Goal: Task Accomplishment & Management: Manage account settings

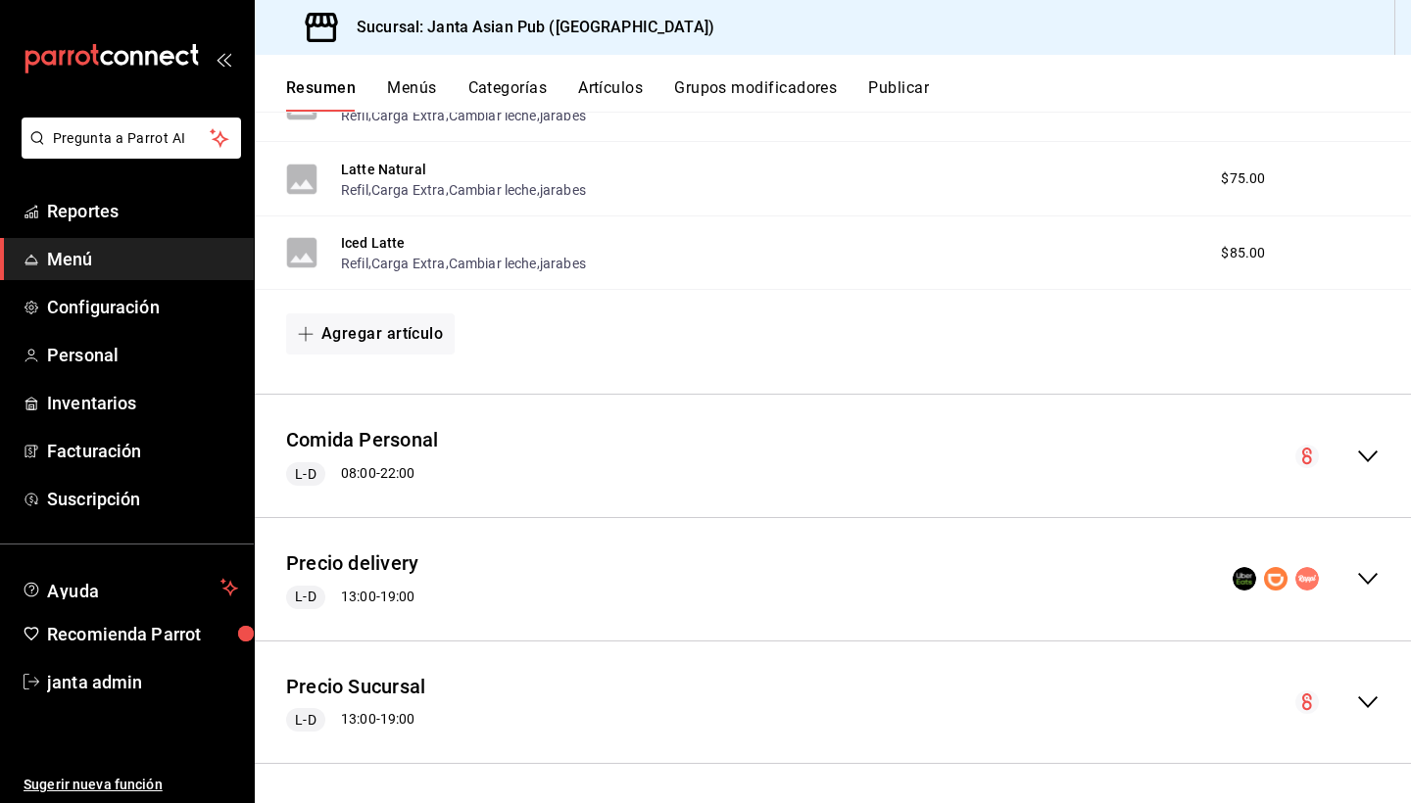
scroll to position [947, 0]
click at [405, 438] on button "Comida Personal" at bounding box center [362, 442] width 152 height 28
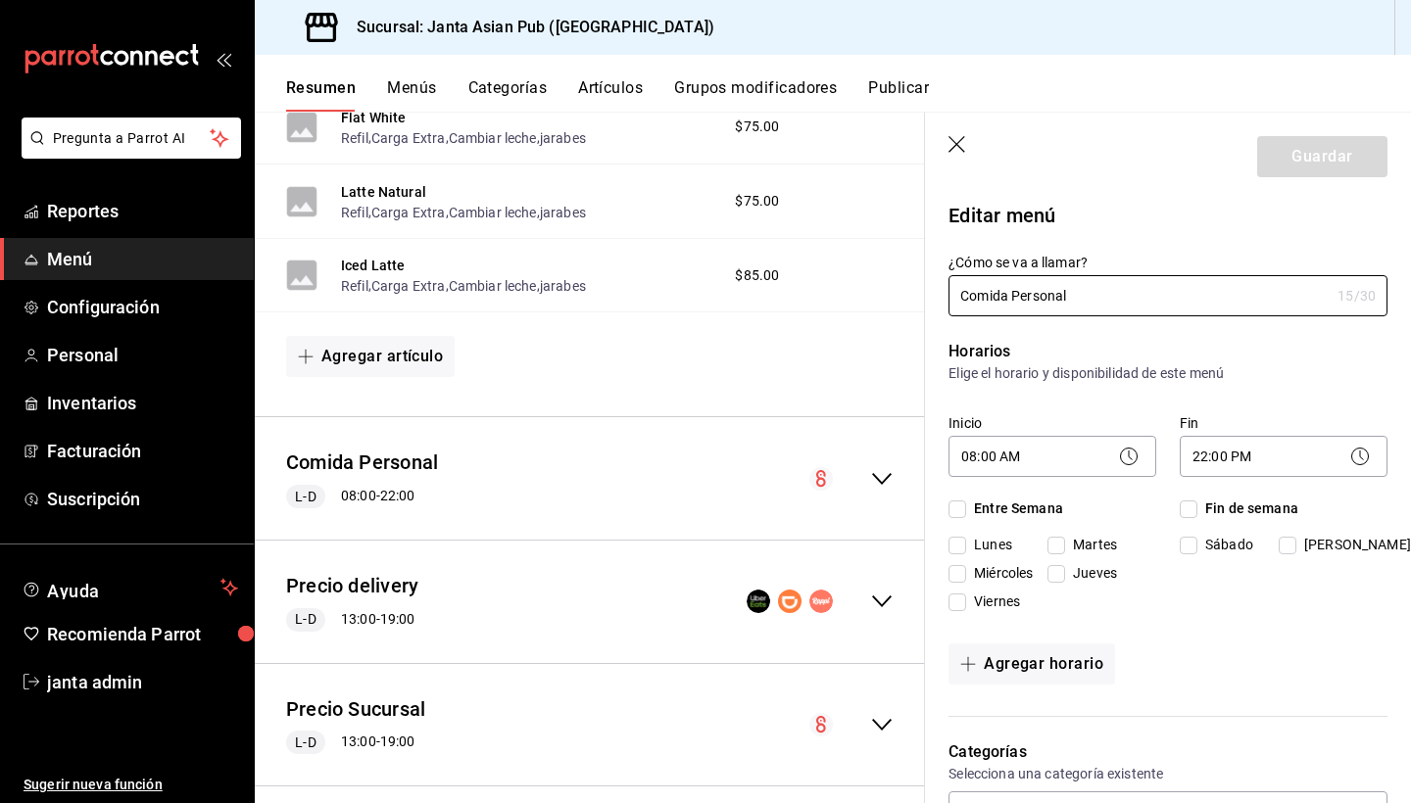
checkbox input "true"
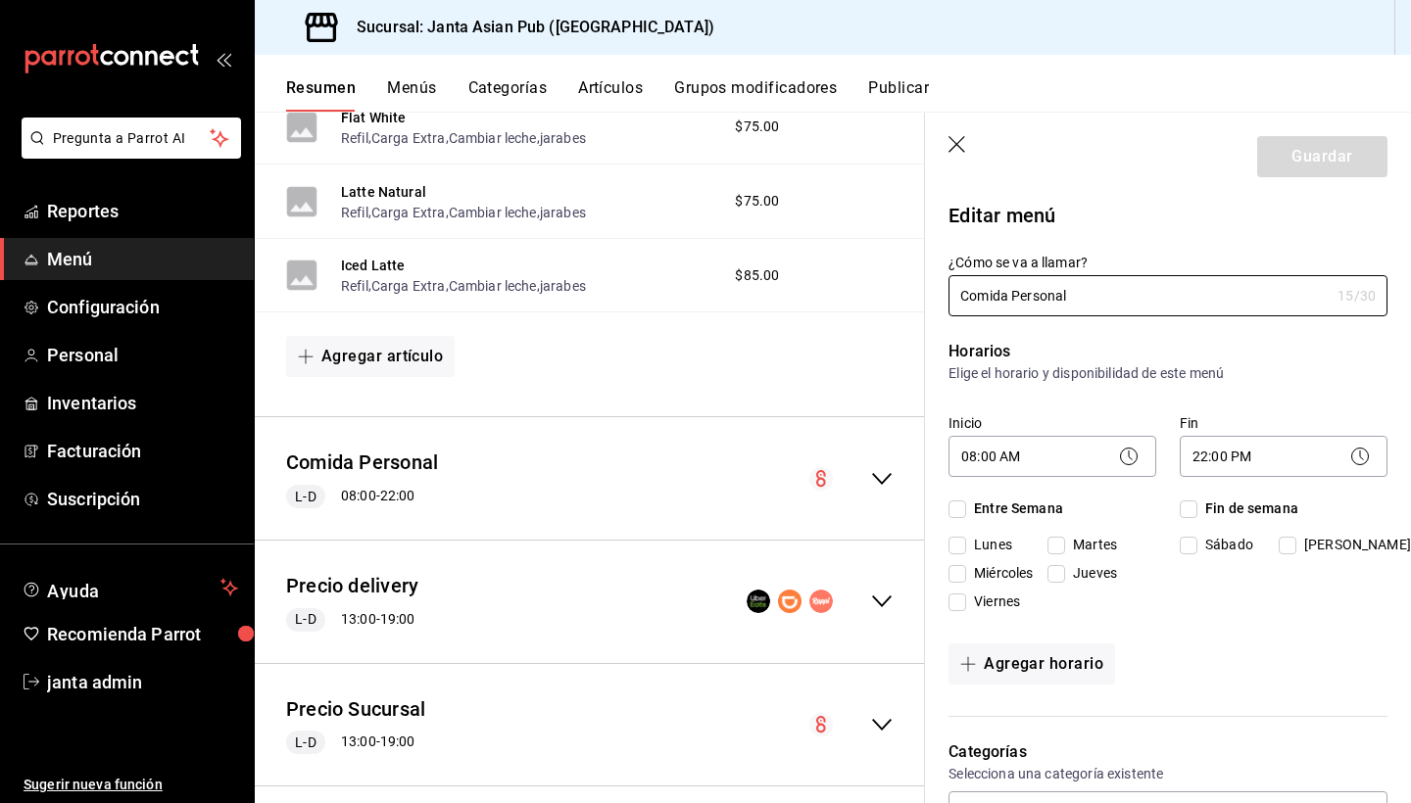
checkbox input "true"
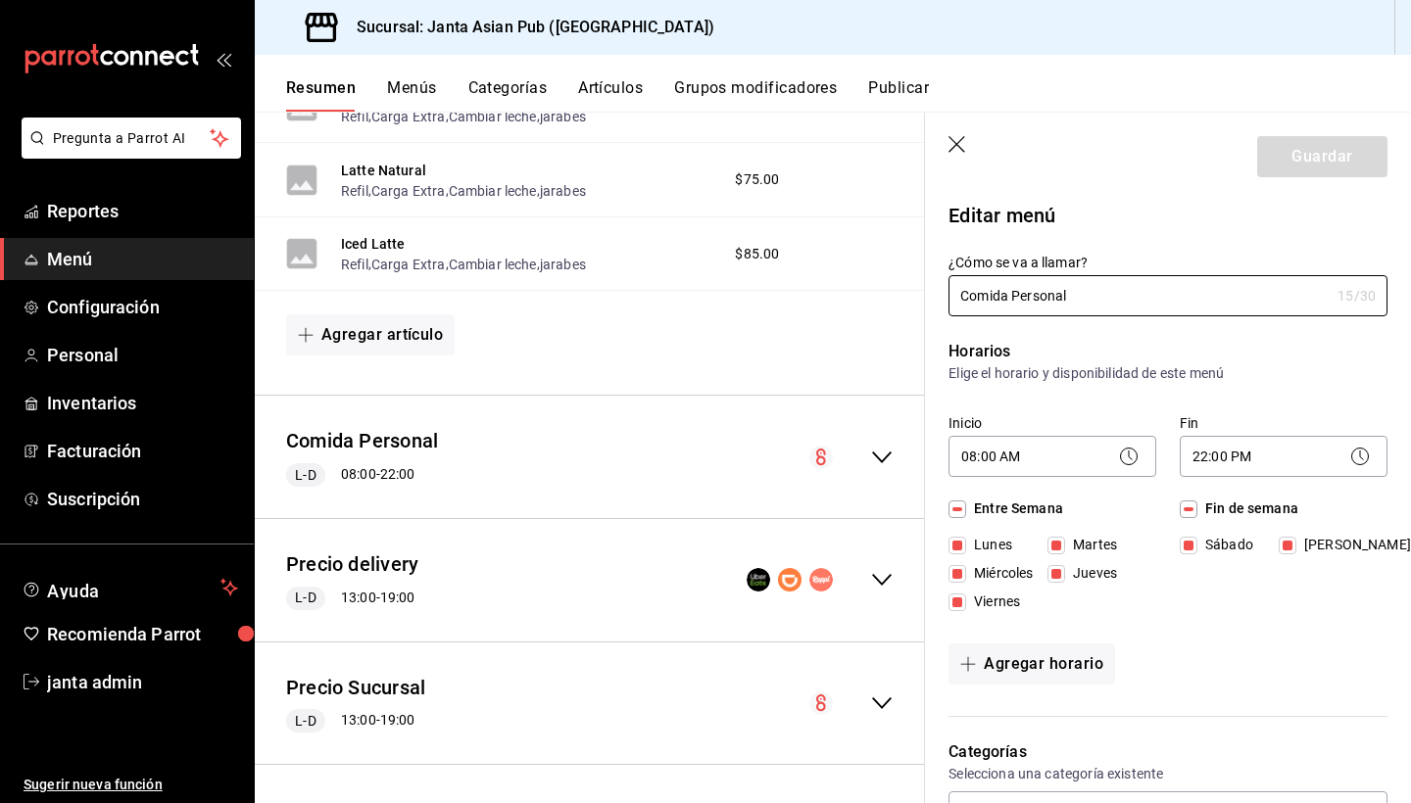
scroll to position [968, 0]
click at [874, 457] on icon "collapse-menu-row" at bounding box center [882, 459] width 24 height 24
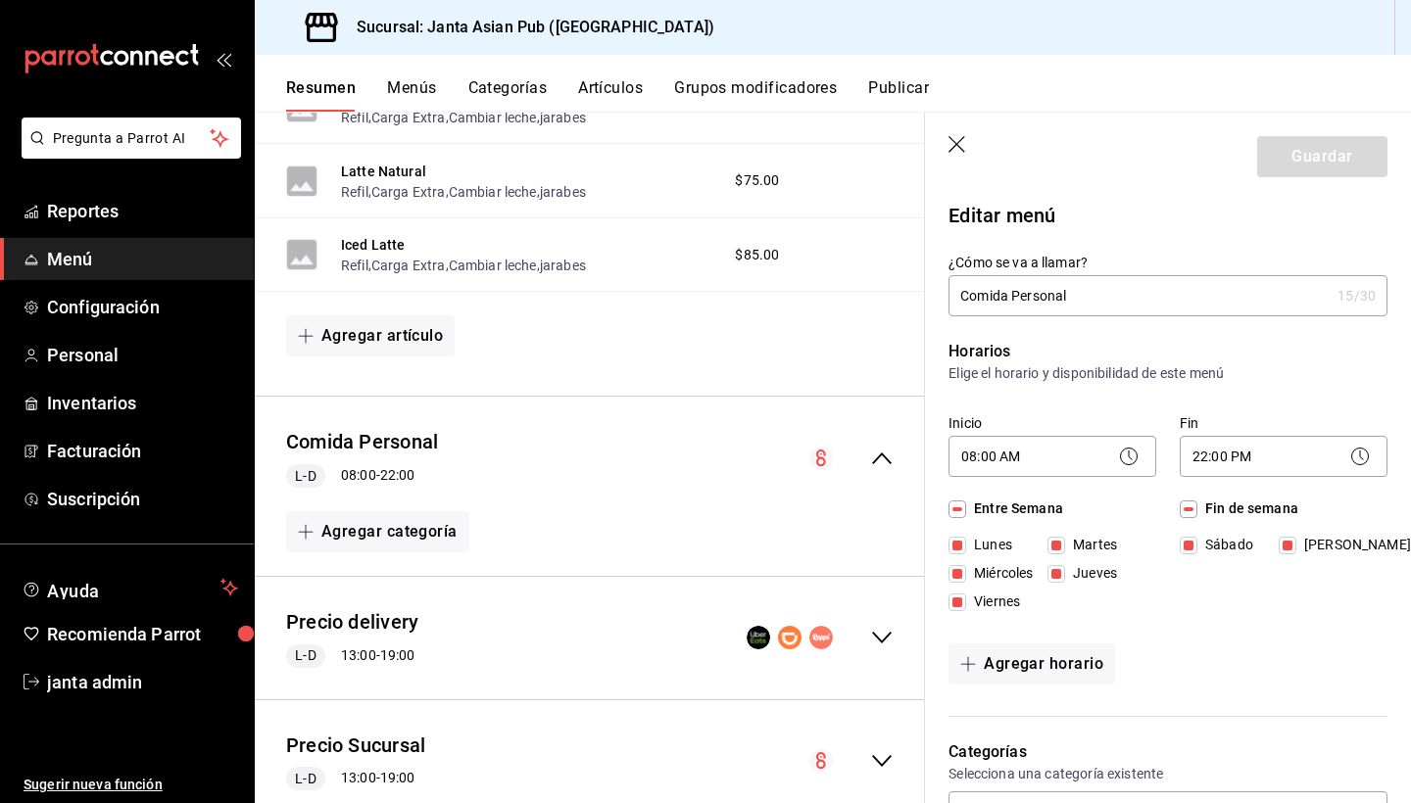
click at [959, 141] on icon "button" at bounding box center [958, 146] width 20 height 20
checkbox input "false"
type input "1756147824182"
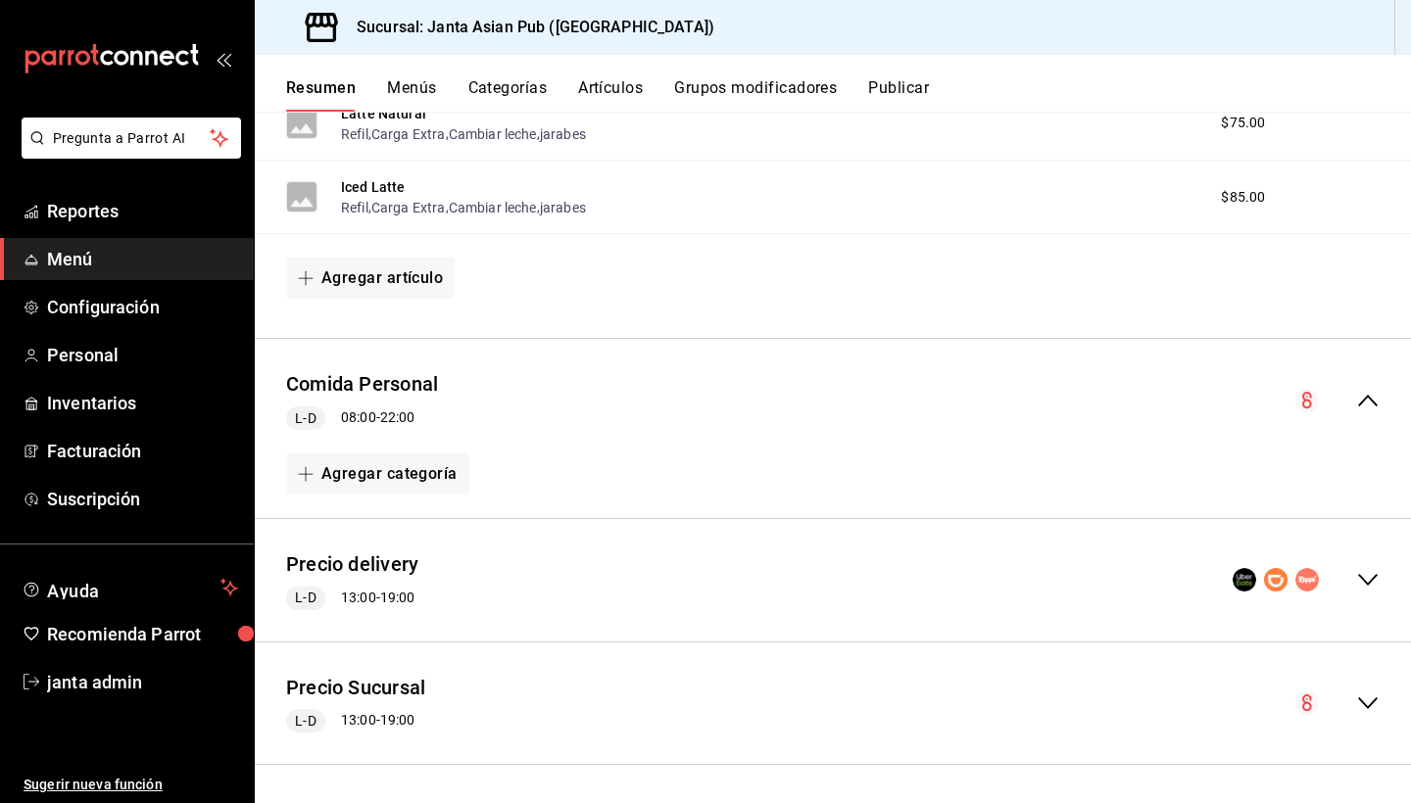
scroll to position [1004, 0]
click at [1373, 397] on icon "collapse-menu-row" at bounding box center [1368, 402] width 24 height 24
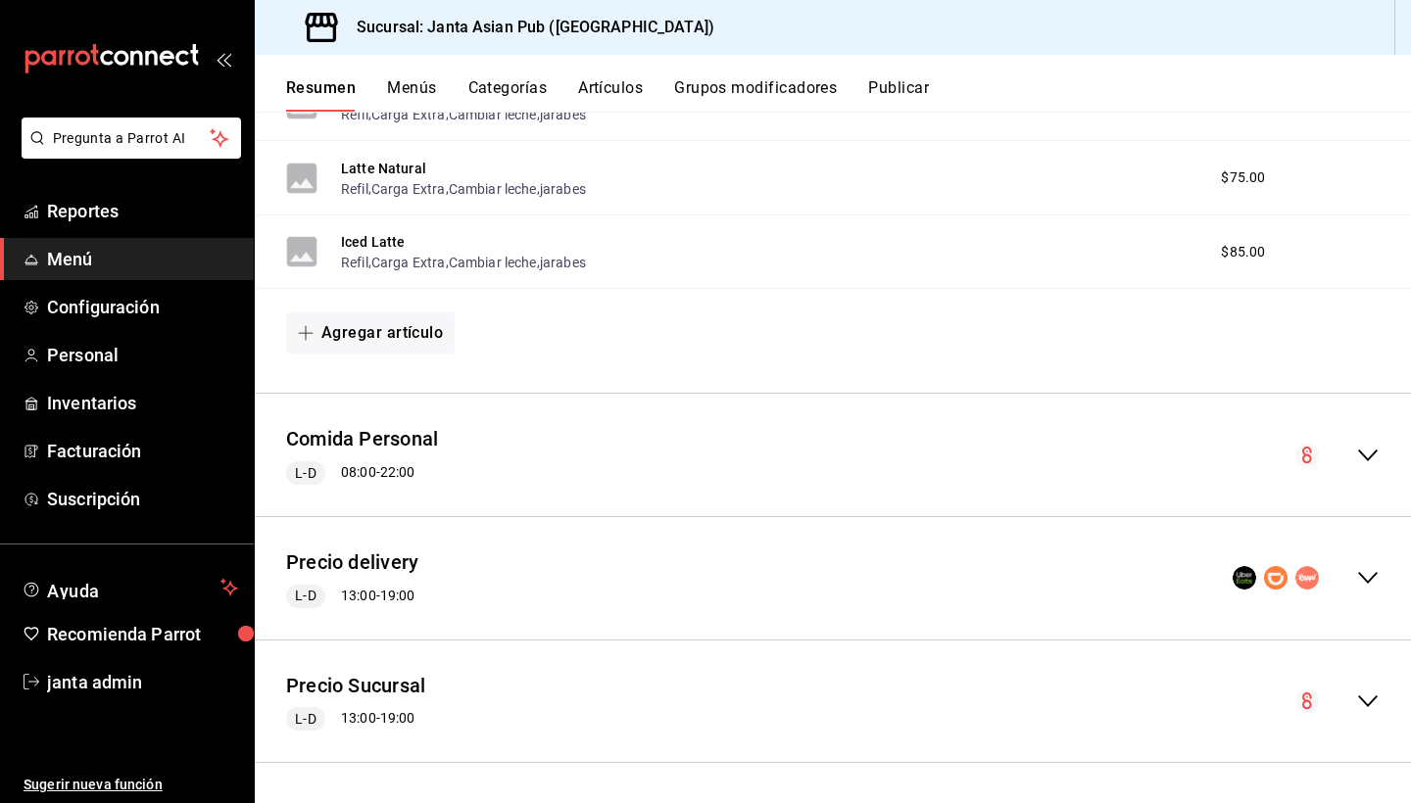
scroll to position [947, 0]
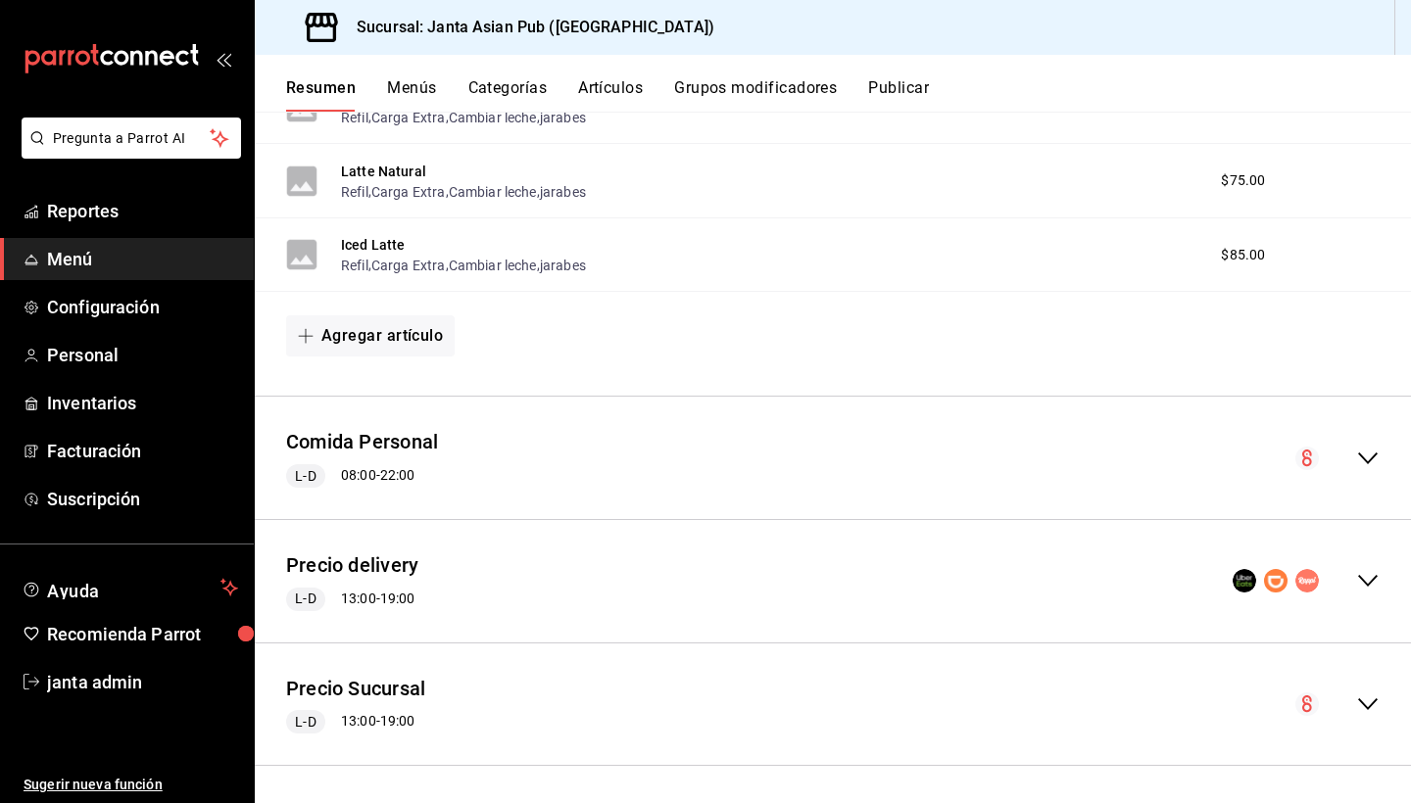
click at [1369, 456] on icon "collapse-menu-row" at bounding box center [1368, 459] width 24 height 24
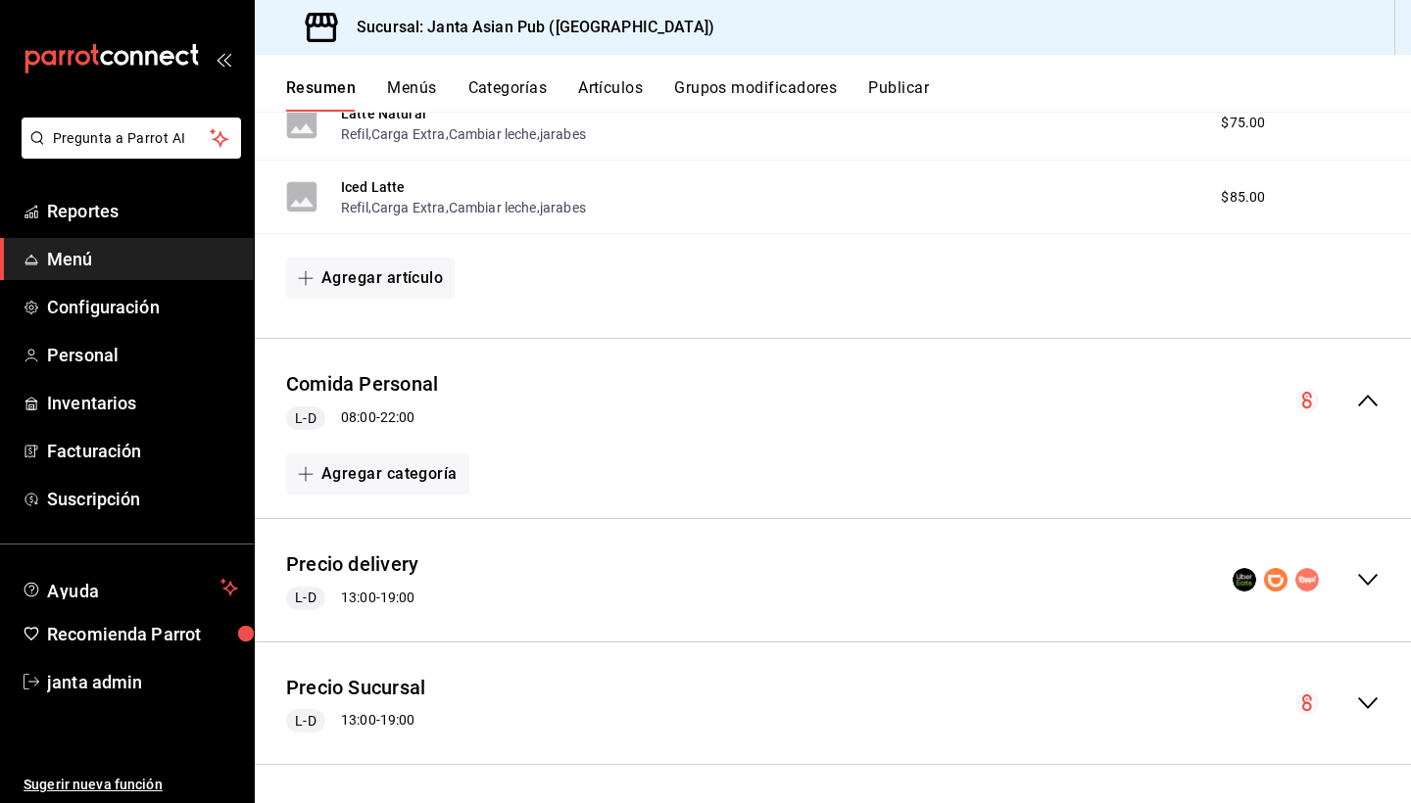
scroll to position [1004, 0]
click at [1366, 579] on icon "collapse-menu-row" at bounding box center [1368, 581] width 24 height 24
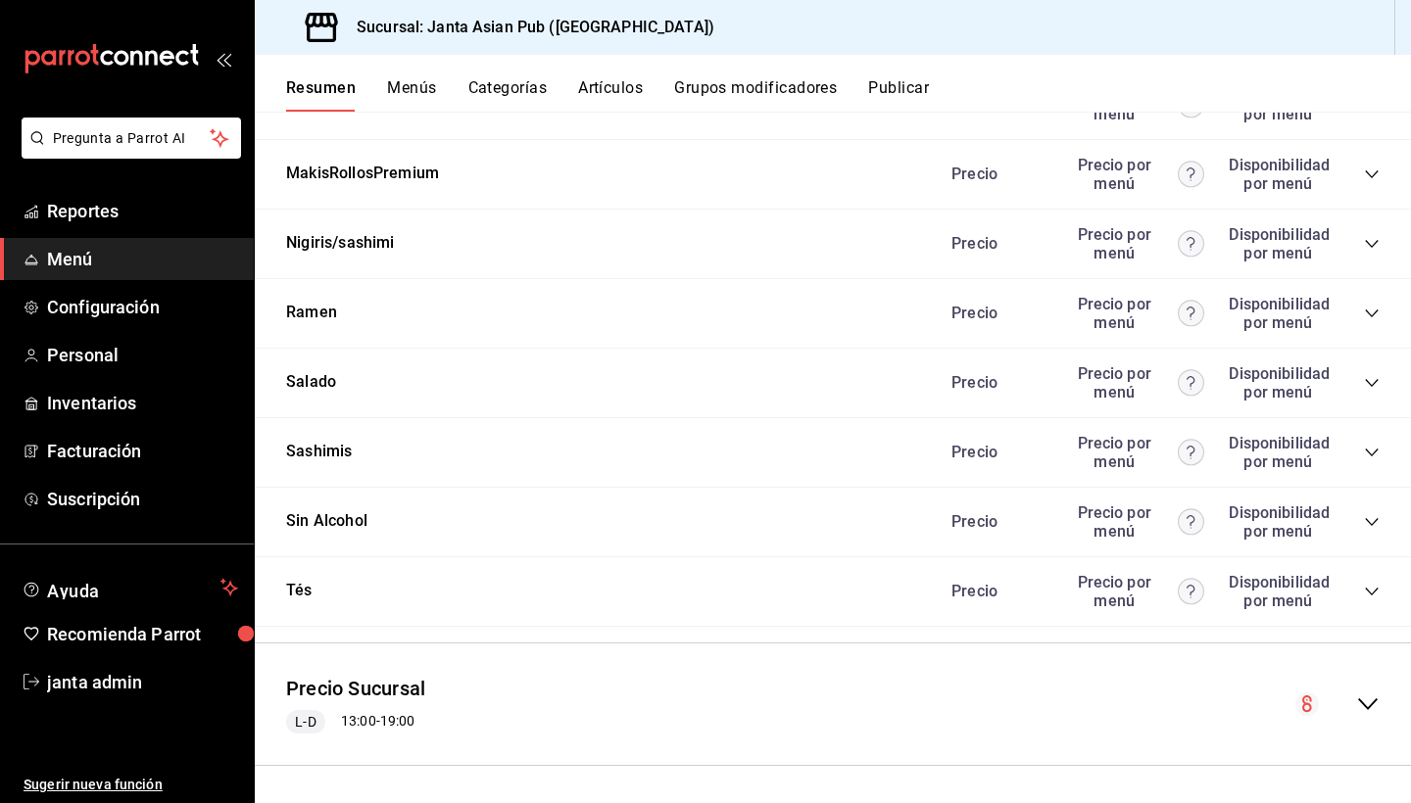
scroll to position [0, 0]
click at [1368, 702] on icon "collapse-menu-row" at bounding box center [1368, 705] width 24 height 24
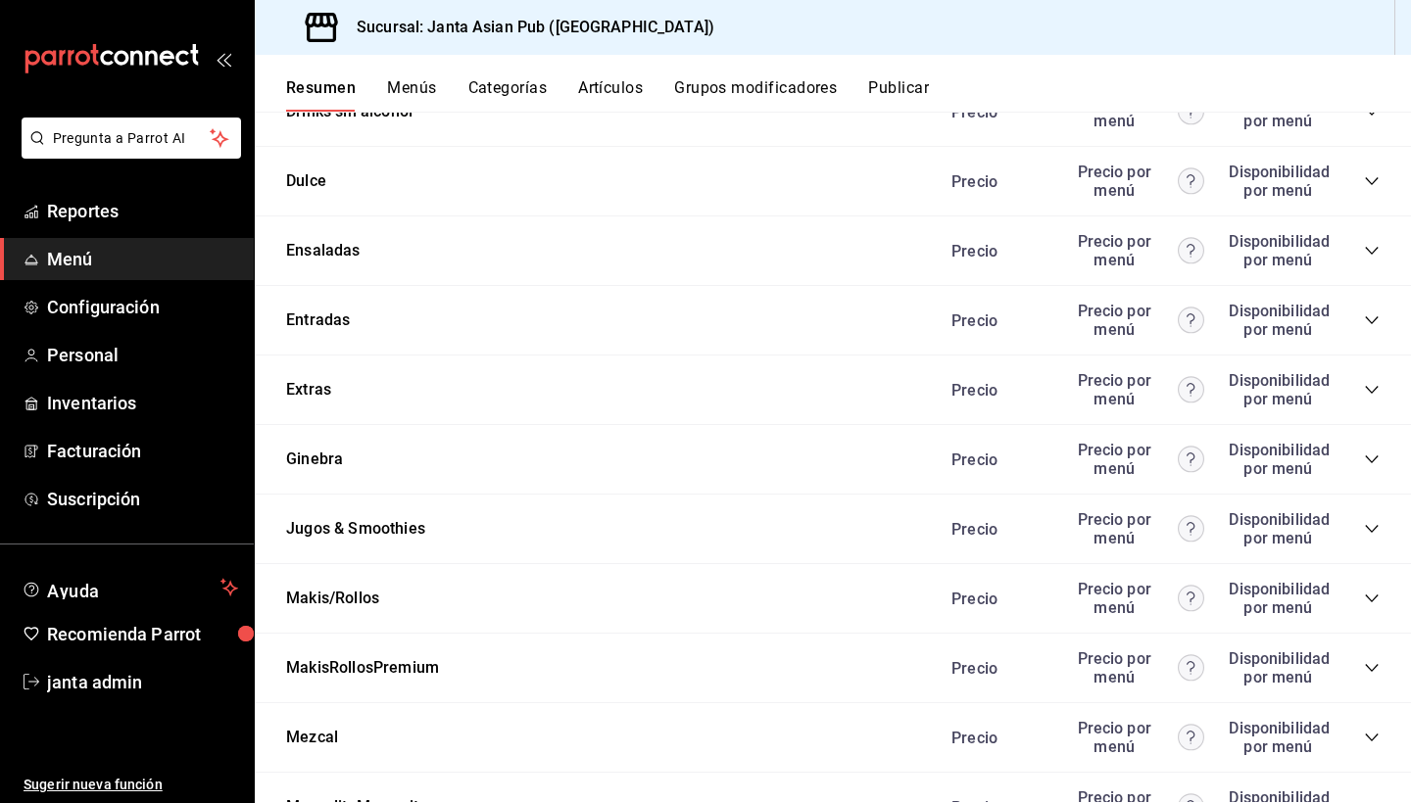
scroll to position [6409, 0]
click at [322, 457] on button "Ginebra" at bounding box center [314, 461] width 57 height 23
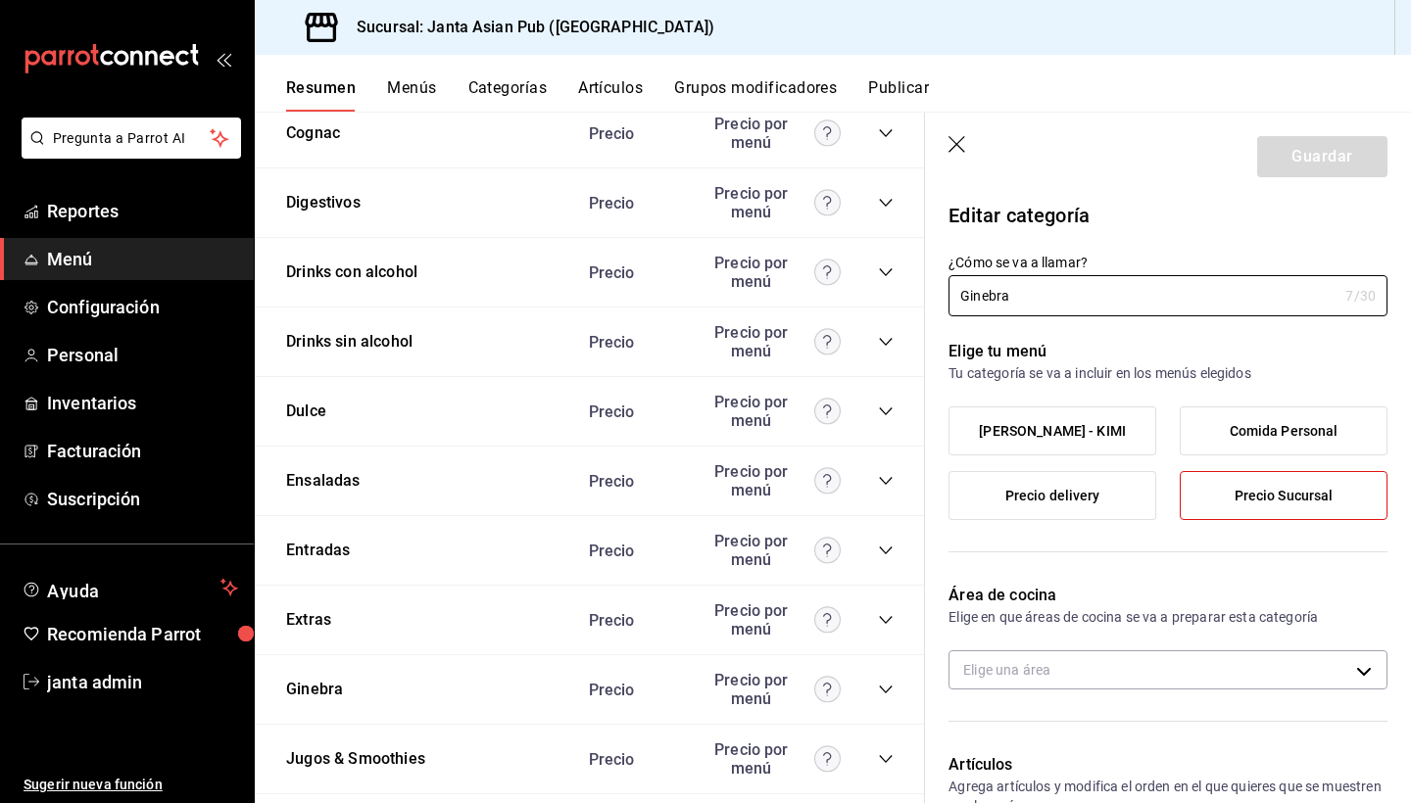
click at [956, 139] on icon "button" at bounding box center [958, 146] width 20 height 20
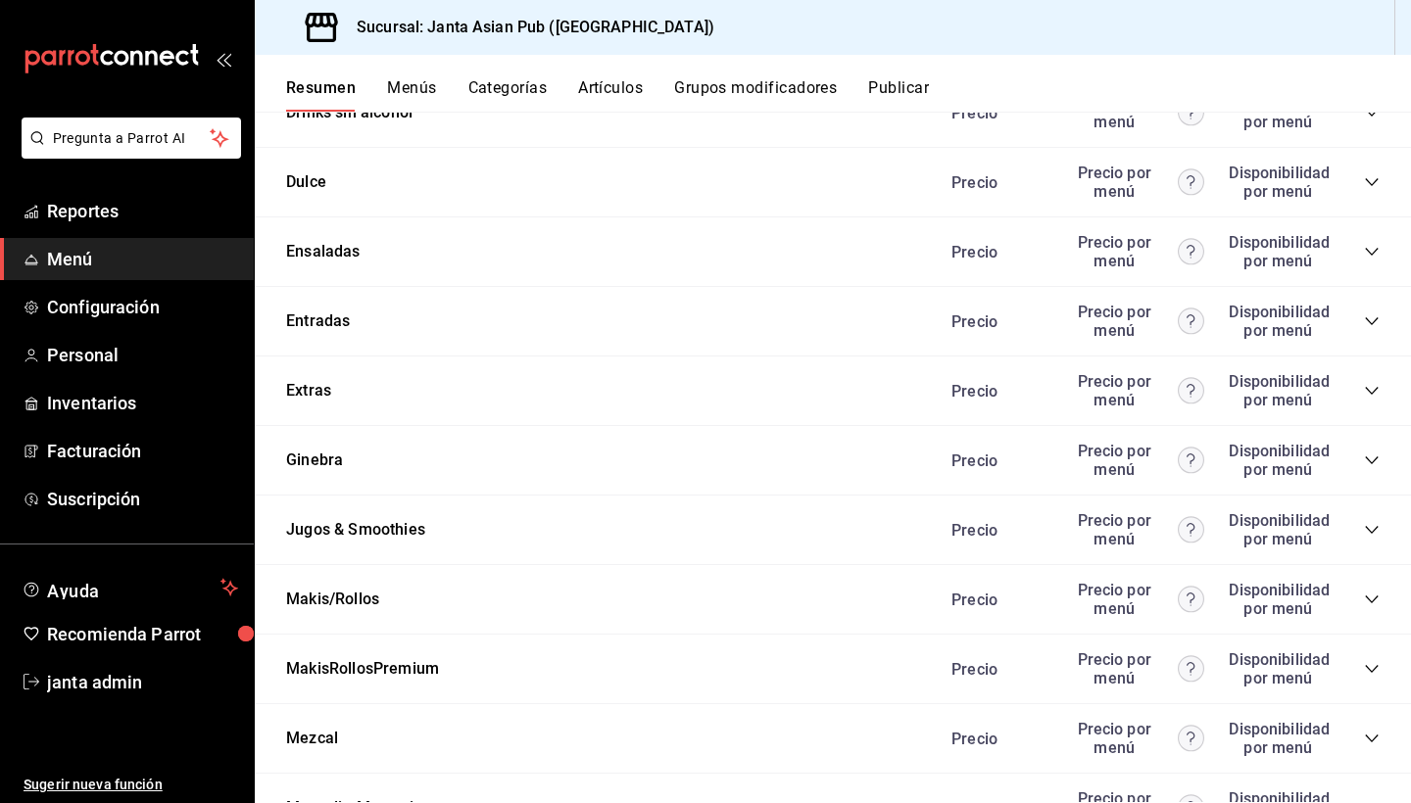
click at [408, 86] on button "Menús" at bounding box center [411, 94] width 49 height 33
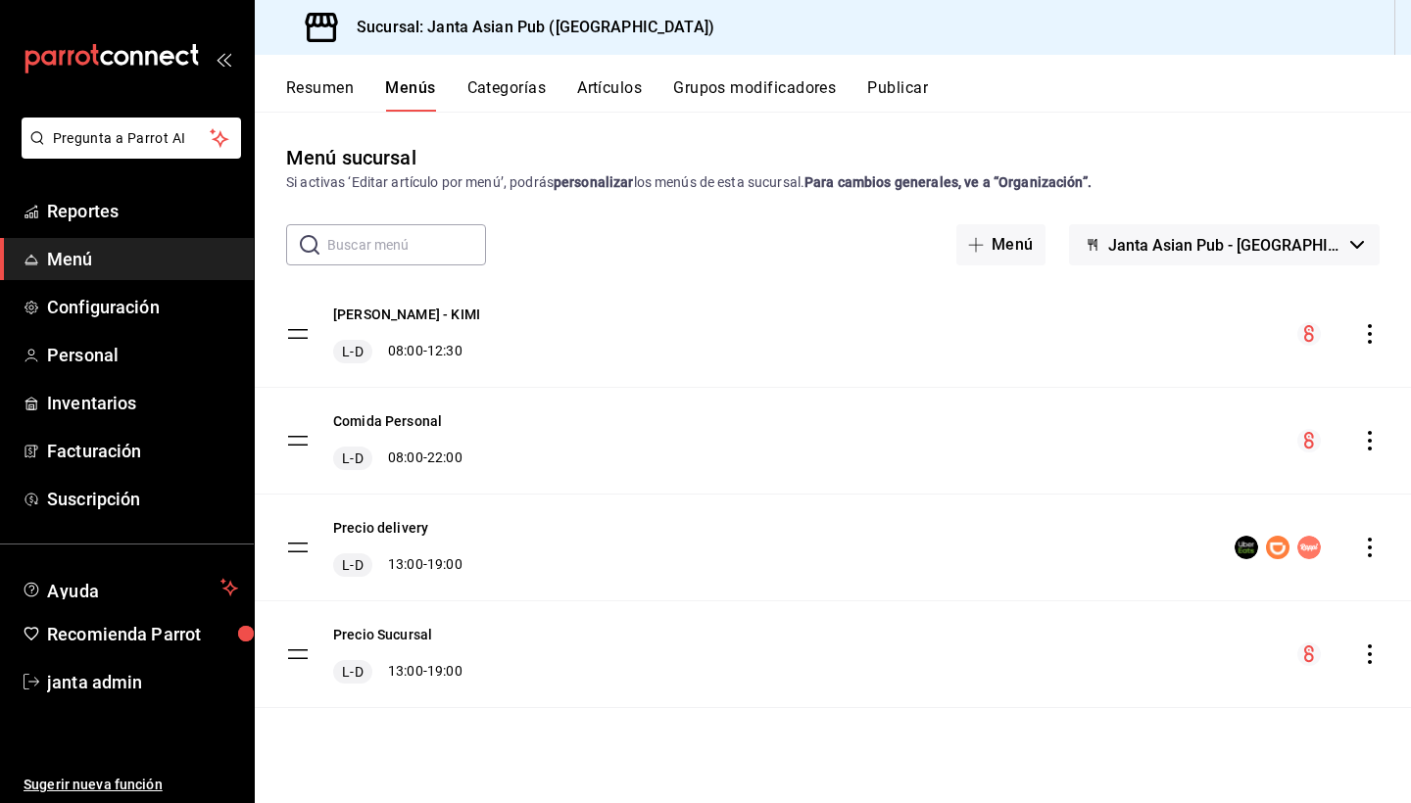
click at [492, 101] on button "Categorías" at bounding box center [506, 94] width 79 height 33
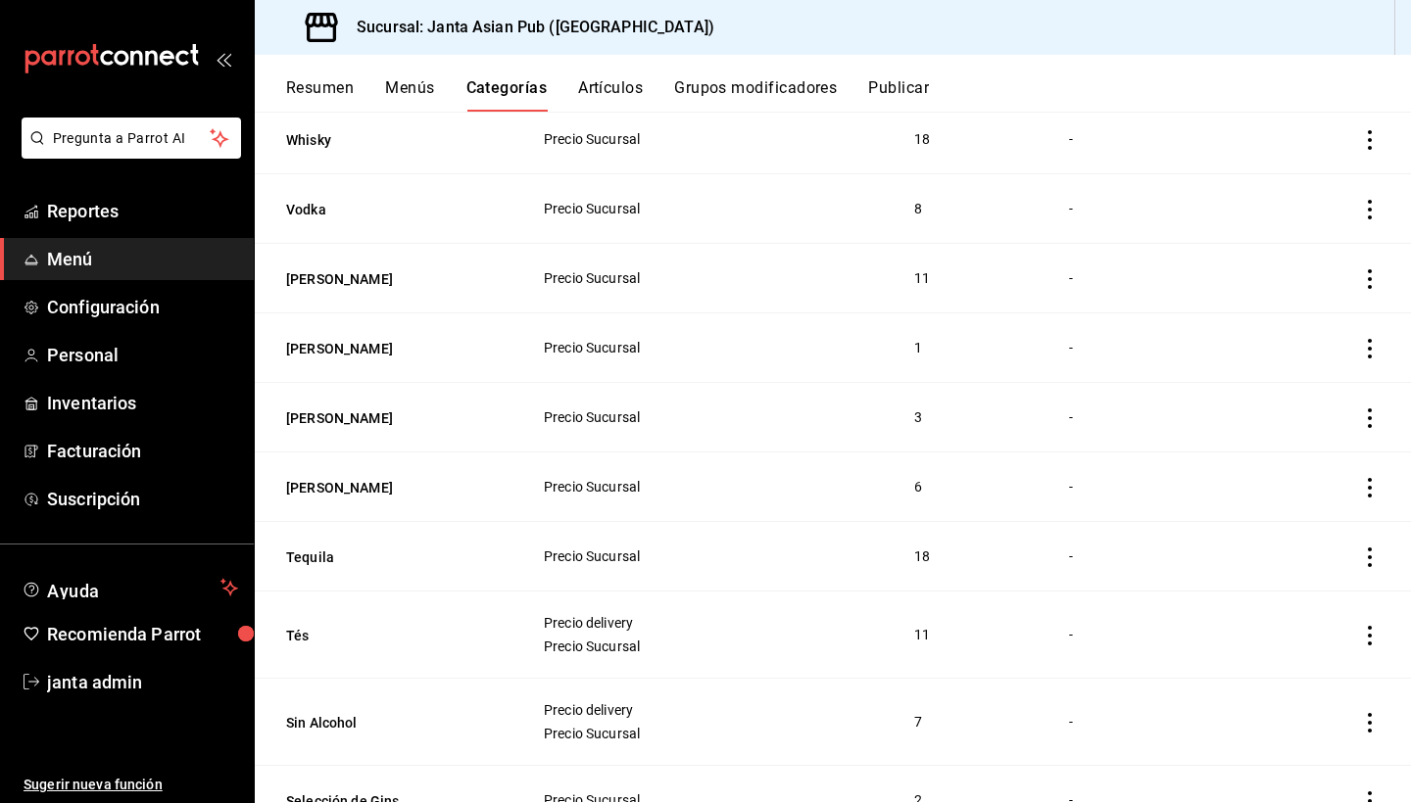
scroll to position [202, 0]
click at [602, 91] on button "Artículos" at bounding box center [610, 94] width 65 height 33
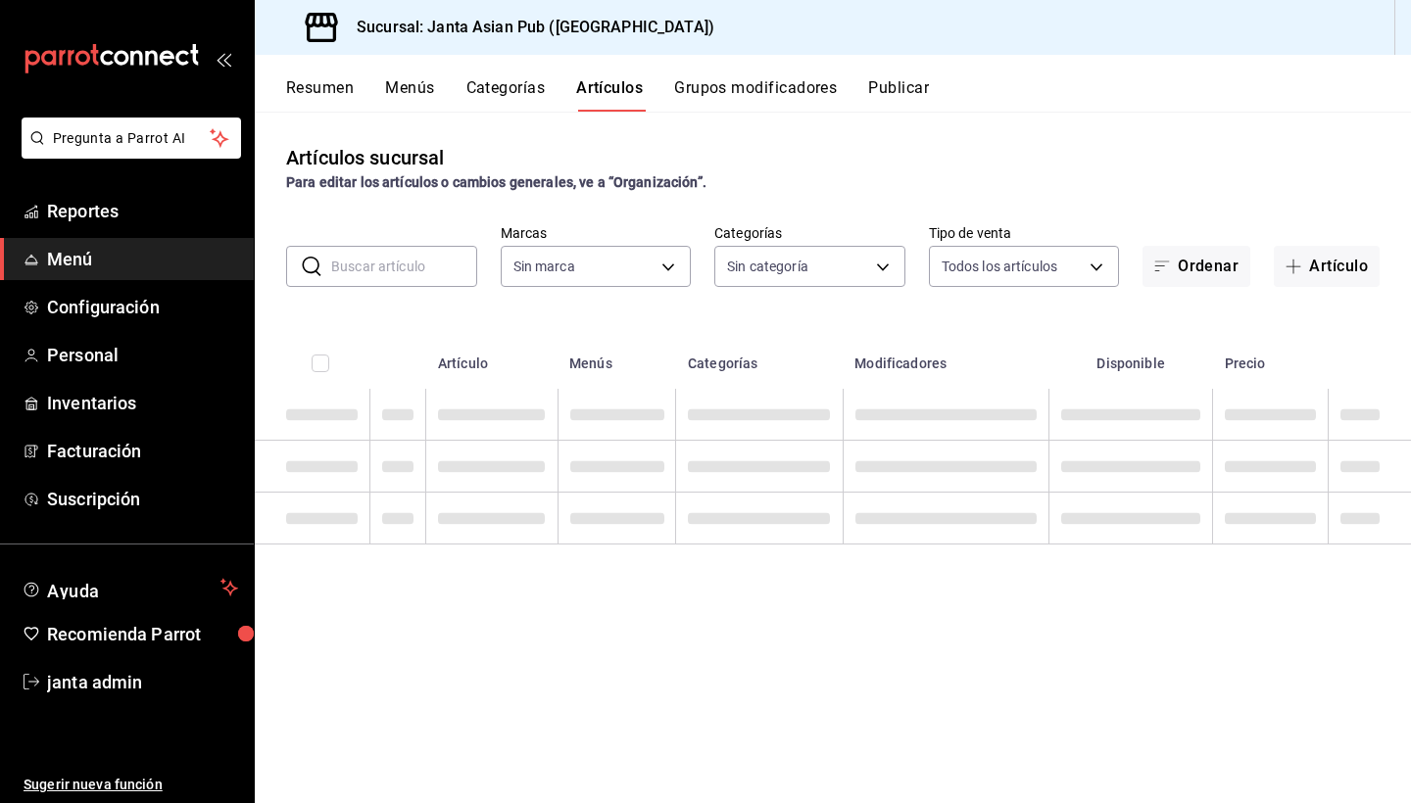
type input "1db30118-5670-46c3-9d09-b77bd7bb8fe6"
type input "88329ce0-4471-4d1a-85b7-112ee00183b6,ae95c32a-f210-4741-9338-e92cf6b0e215,4e76d…"
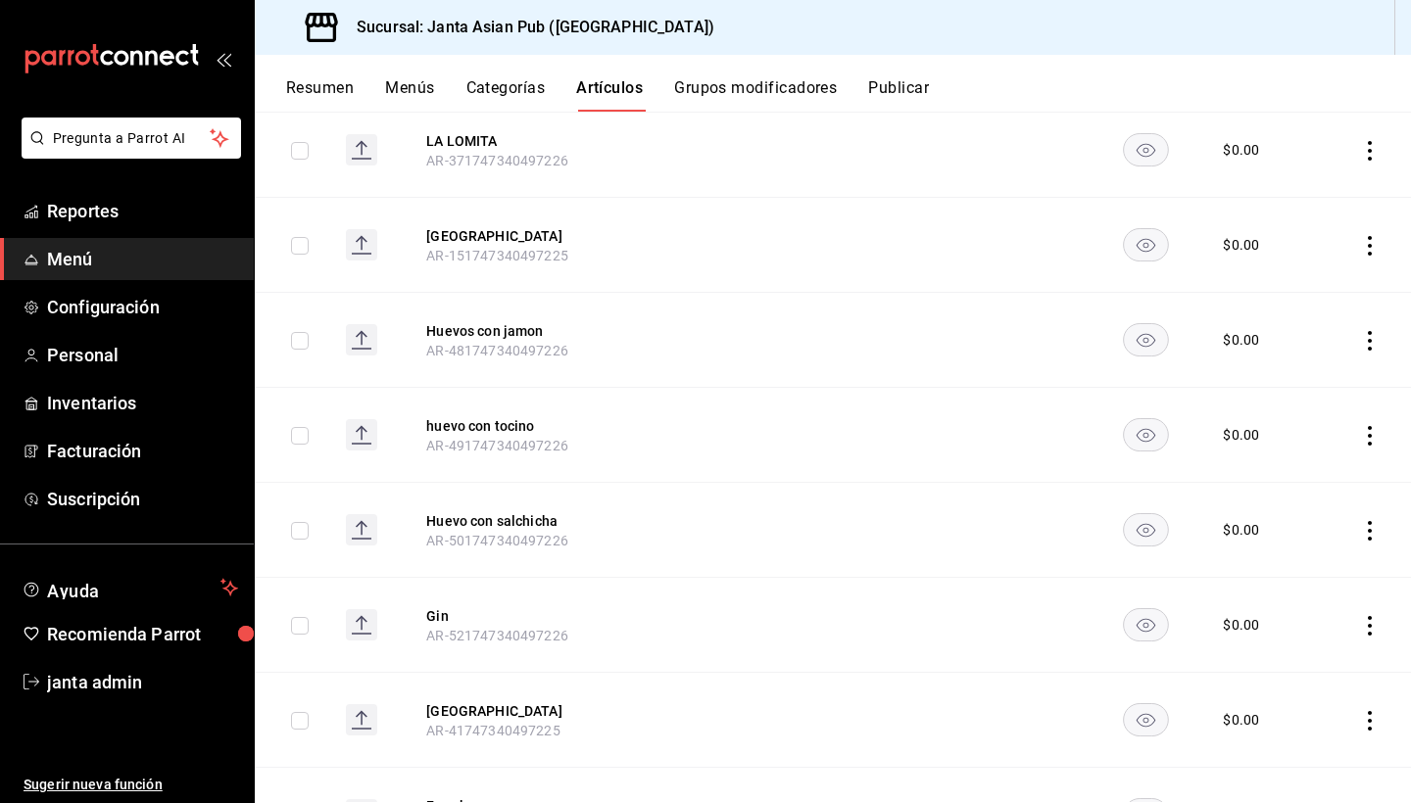
scroll to position [3587, 0]
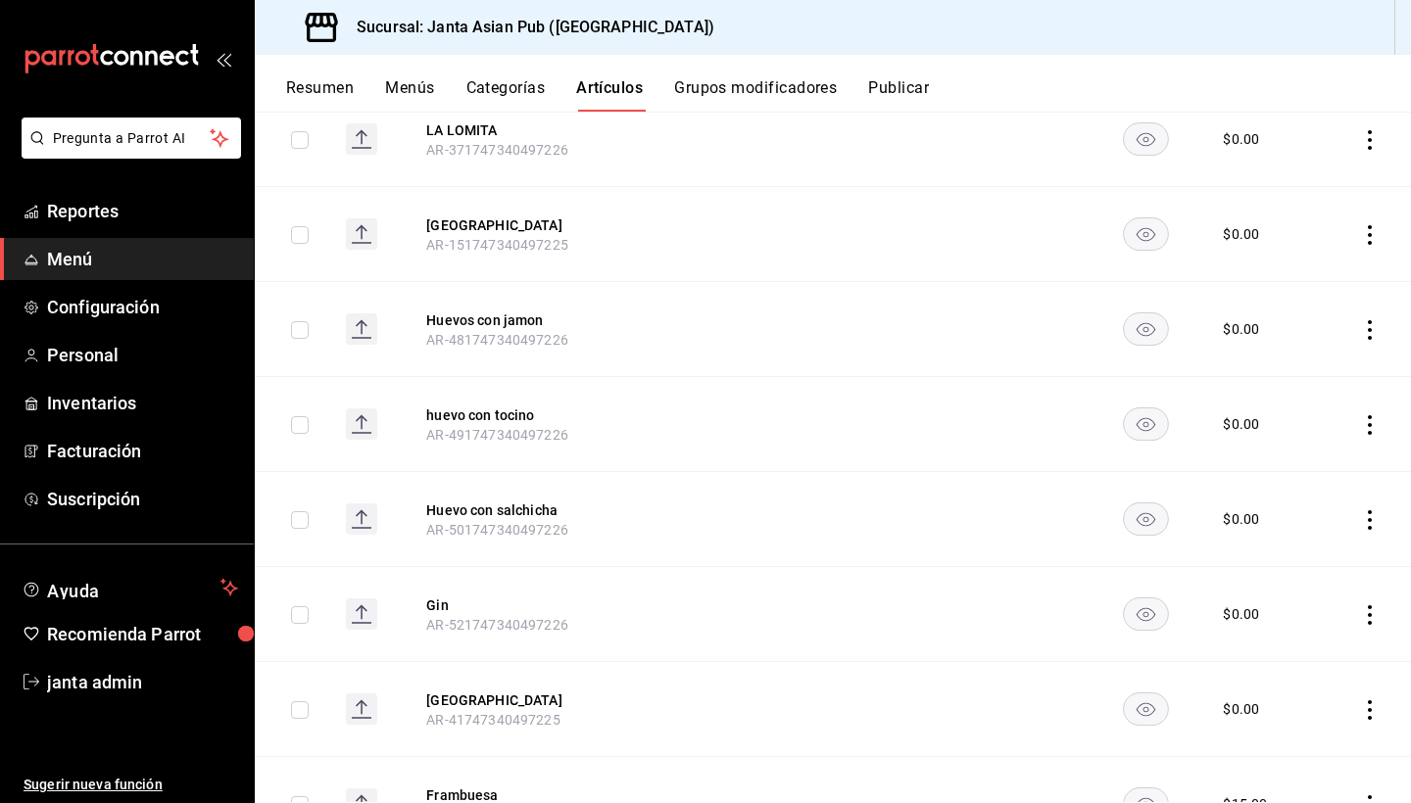
click at [781, 94] on button "Grupos modificadores" at bounding box center [755, 94] width 163 height 33
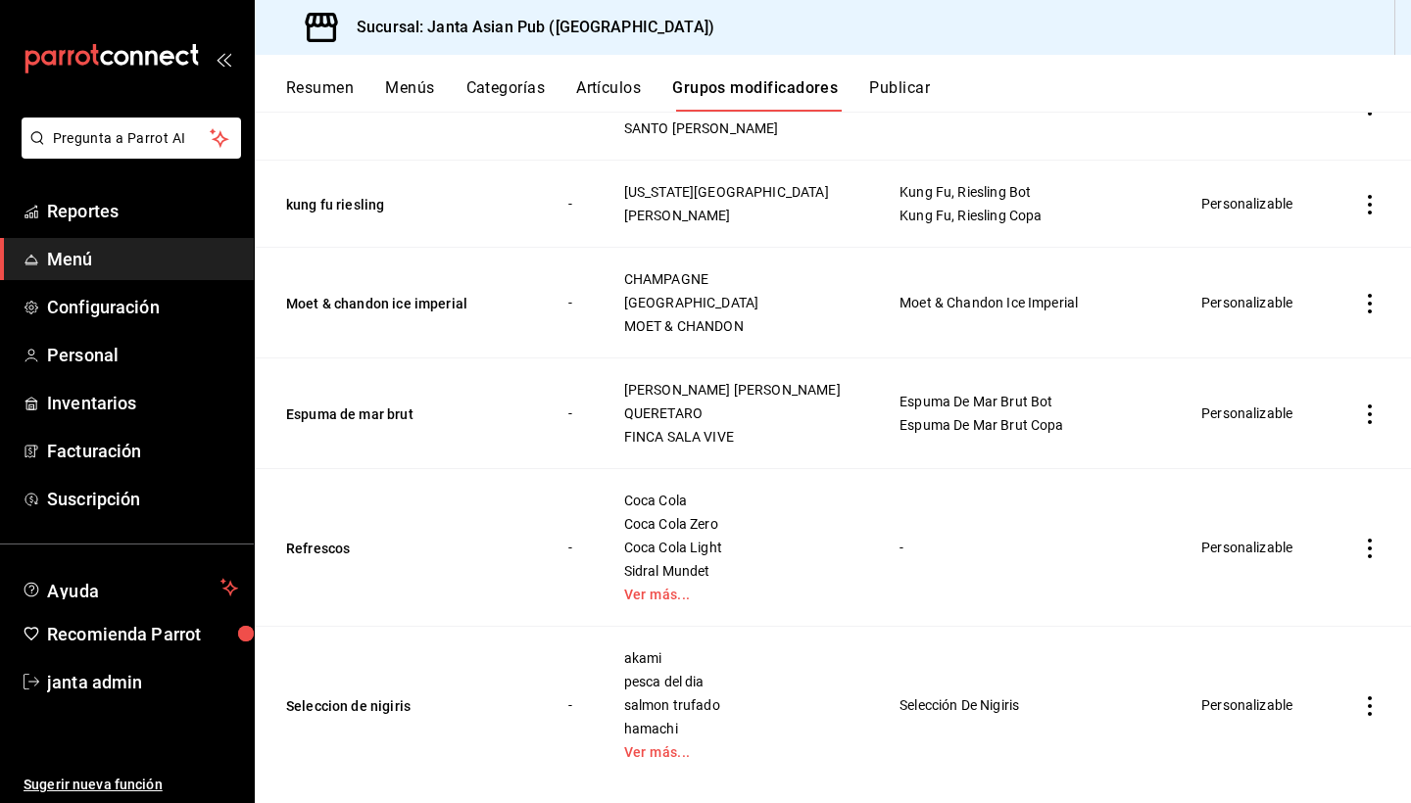
scroll to position [2355, 0]
click at [695, 589] on link "Ver más..." at bounding box center [737, 596] width 227 height 14
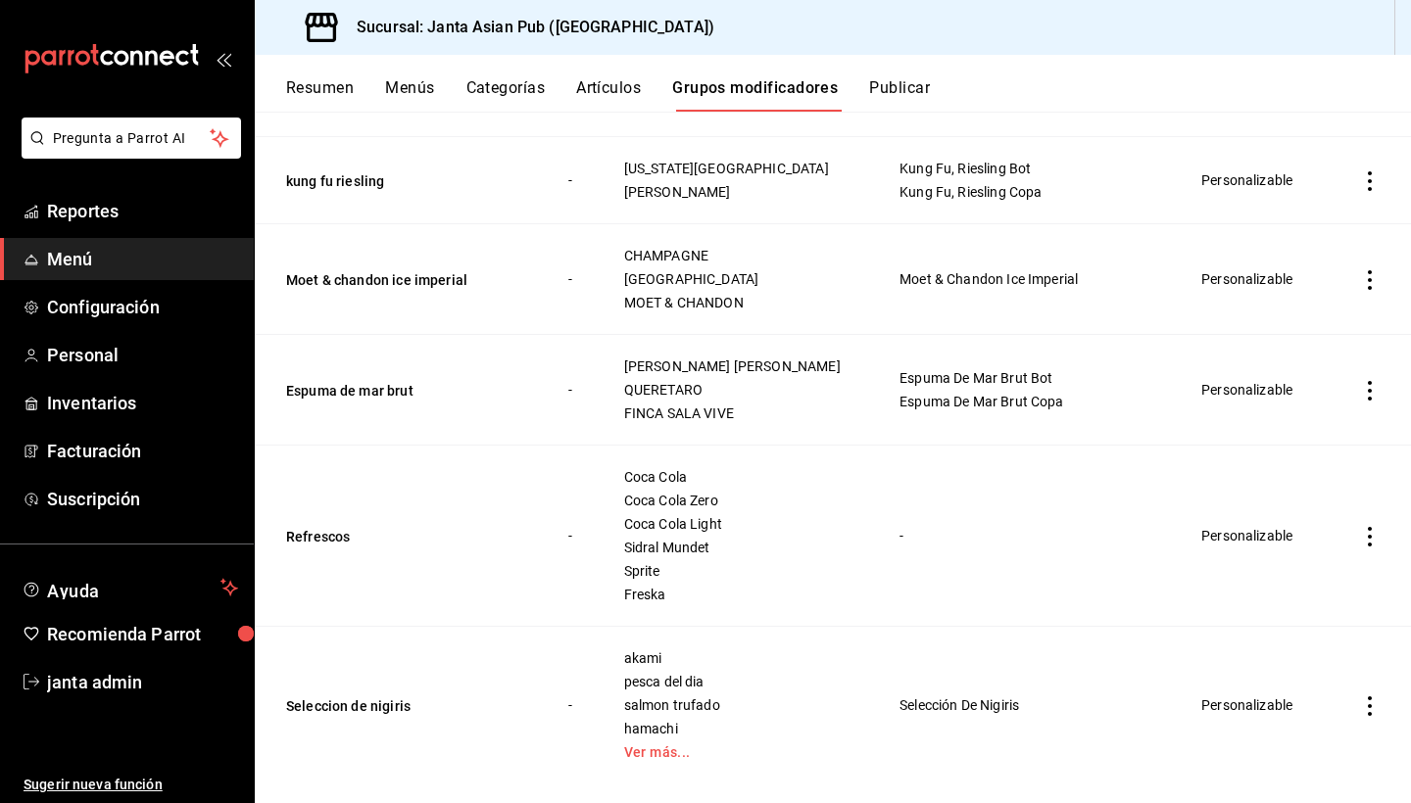
scroll to position [2379, 0]
click at [892, 512] on td "-" at bounding box center [1026, 537] width 303 height 181
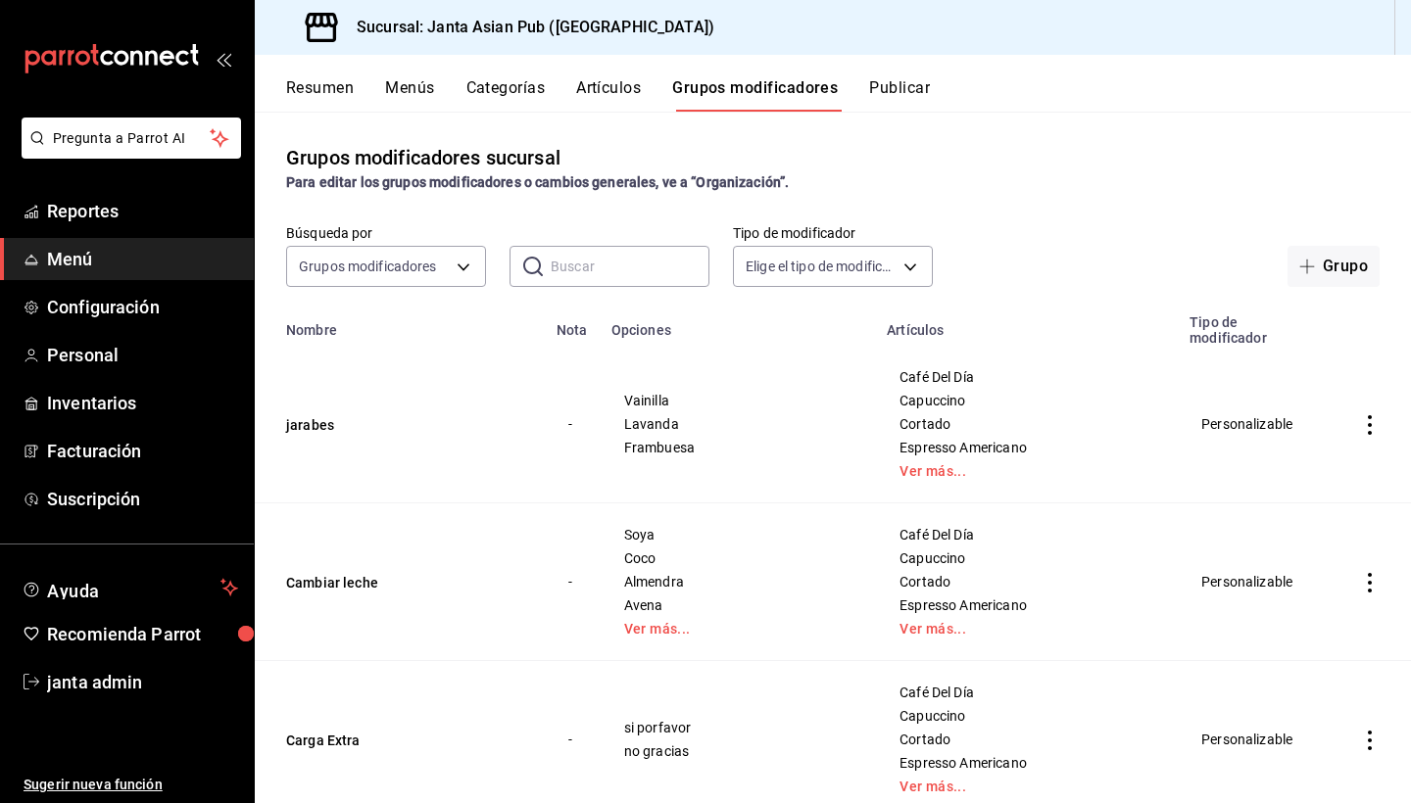
scroll to position [3, 0]
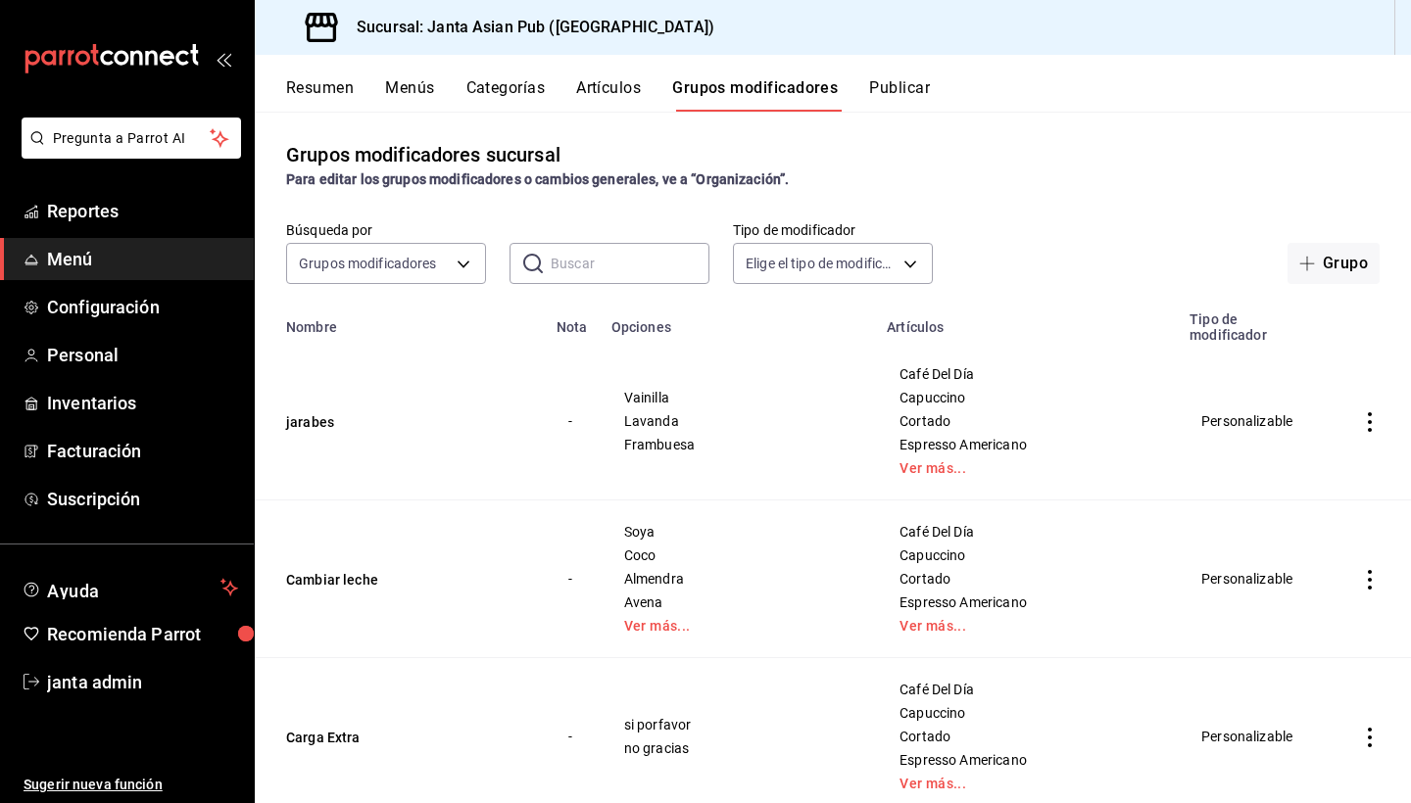
click at [898, 90] on button "Publicar" at bounding box center [899, 94] width 61 height 33
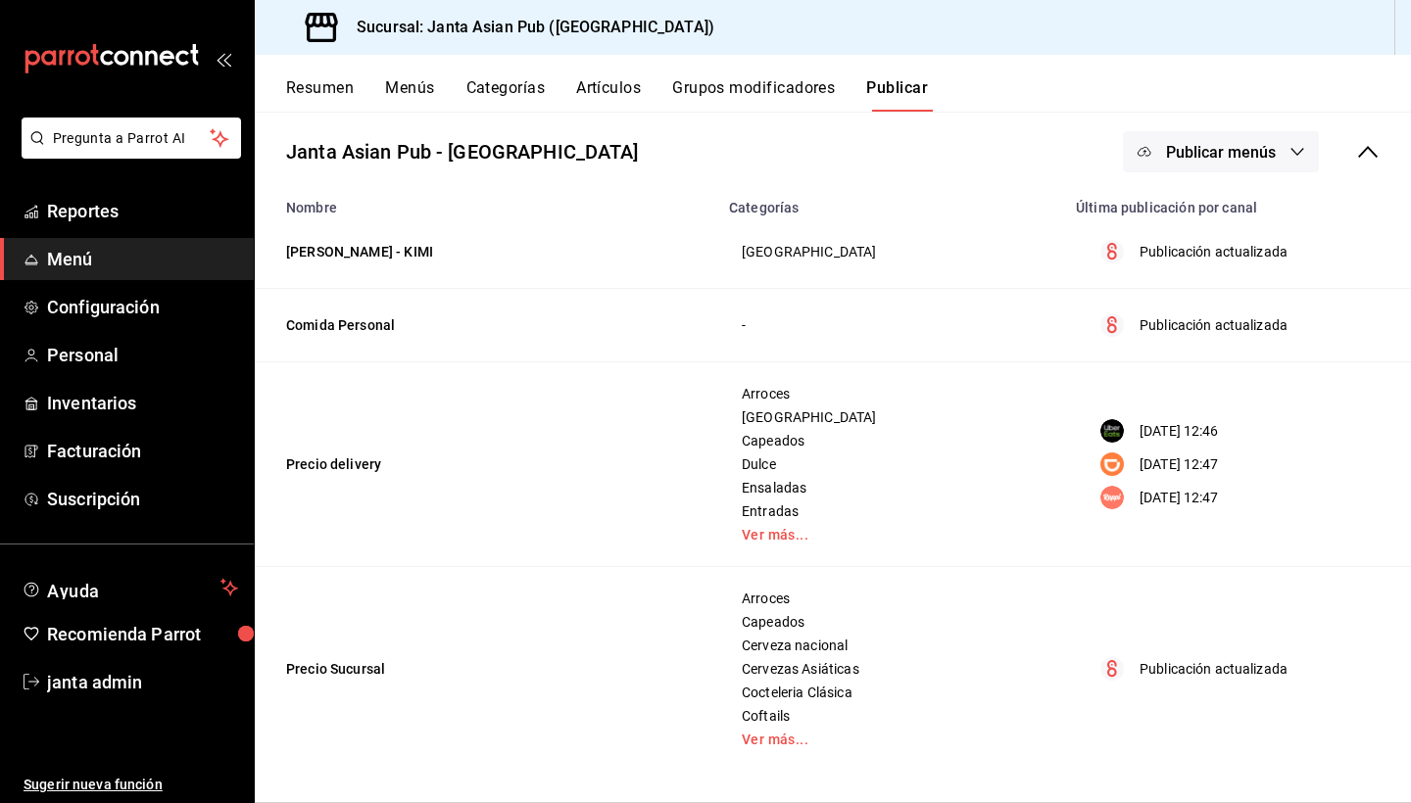
scroll to position [109, 0]
click at [763, 738] on link "Ver más..." at bounding box center [891, 740] width 298 height 14
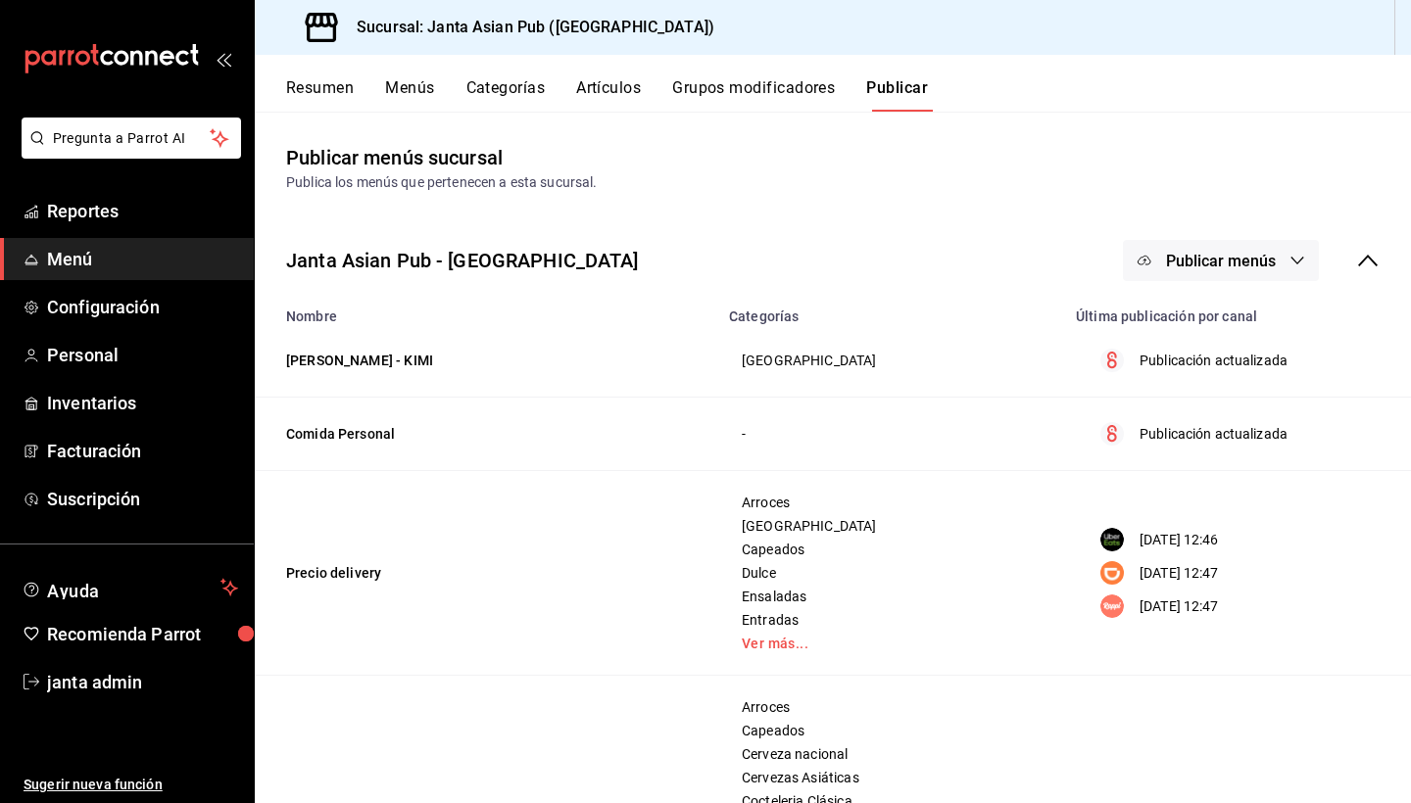
scroll to position [0, 0]
